Goal: Check status: Check status

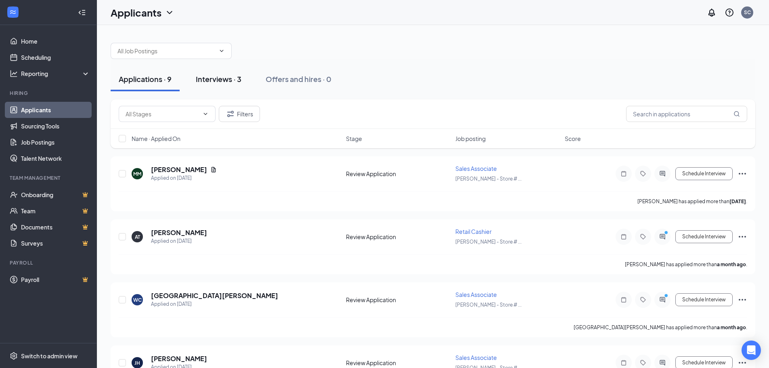
click at [219, 81] on div "Interviews · 3" at bounding box center [219, 79] width 46 height 10
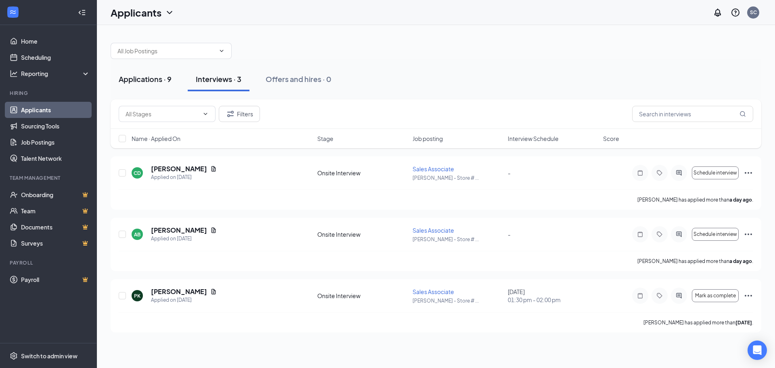
click at [146, 76] on div "Applications · 9" at bounding box center [145, 79] width 53 height 10
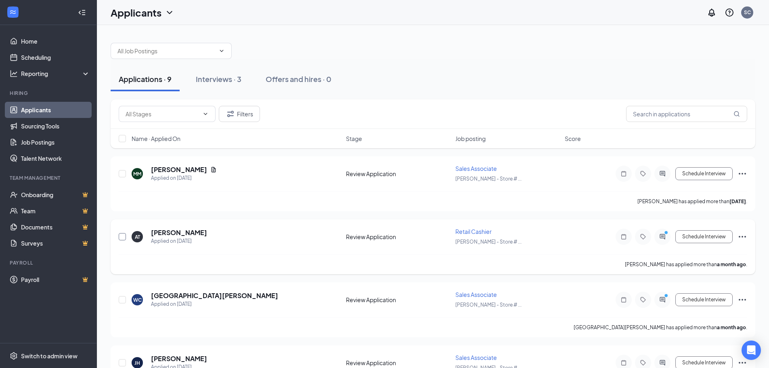
click at [124, 236] on input "checkbox" at bounding box center [122, 236] width 7 height 7
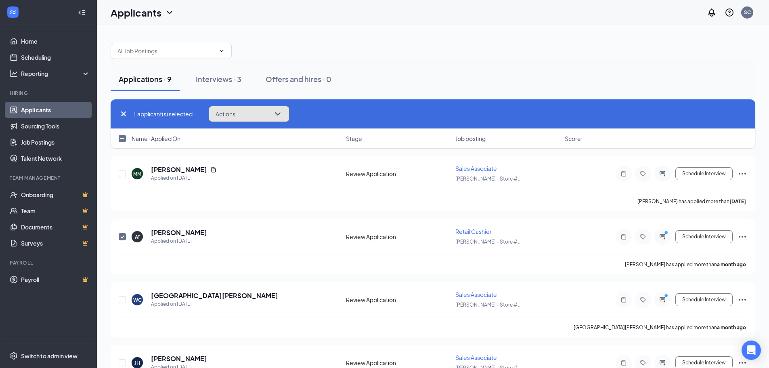
click at [281, 110] on icon "ChevronDown" at bounding box center [278, 114] width 10 height 10
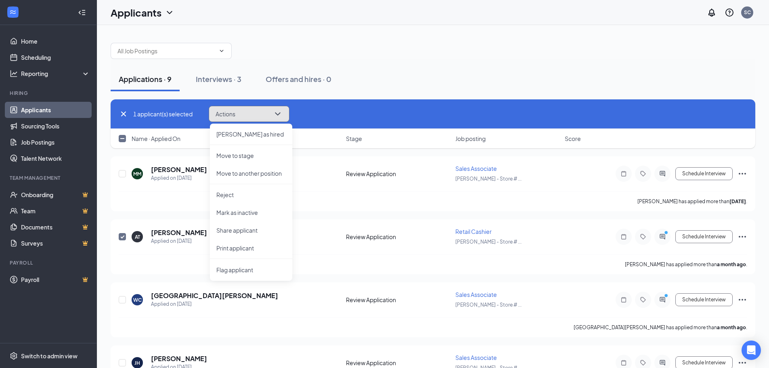
click at [281, 109] on icon "ChevronDown" at bounding box center [278, 114] width 10 height 10
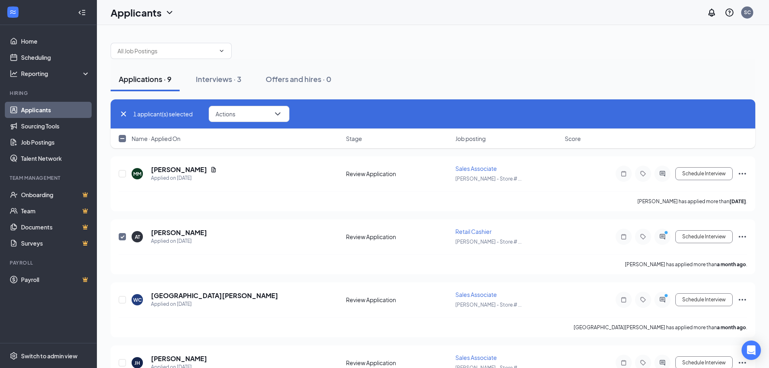
click at [124, 115] on icon "Cross" at bounding box center [123, 113] width 5 height 5
checkbox input "false"
